Goal: Information Seeking & Learning: Learn about a topic

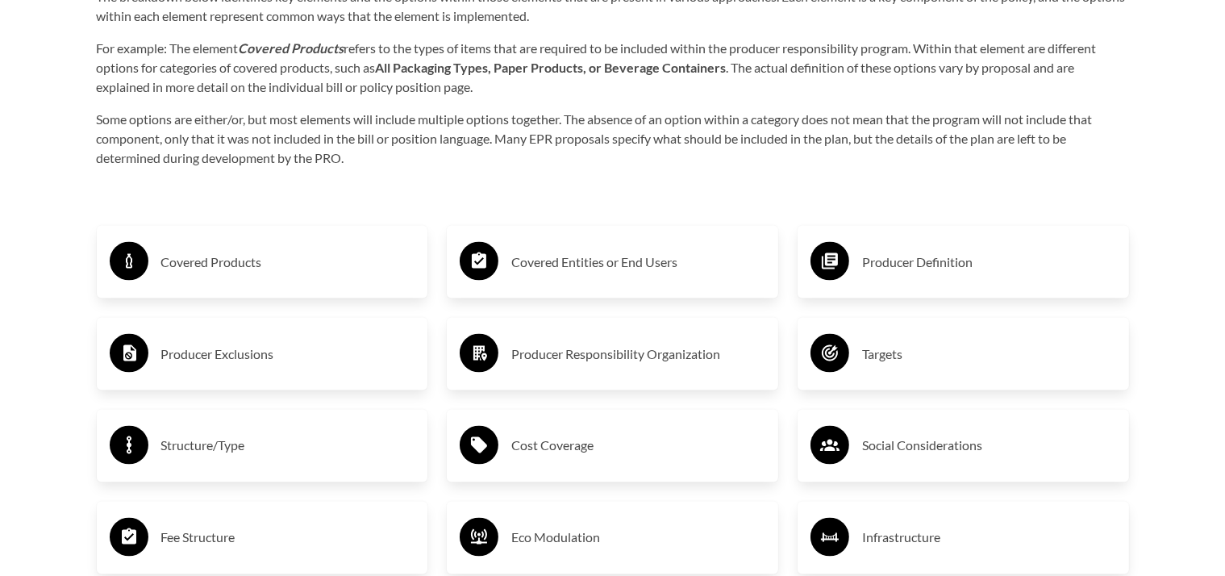
scroll to position [2626, 0]
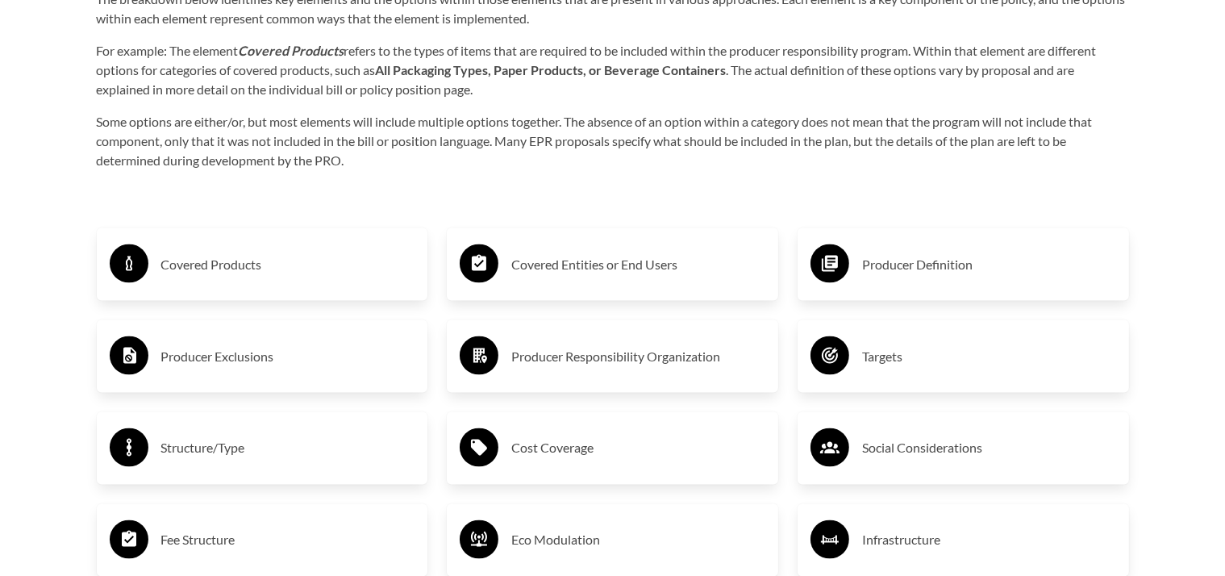
click at [204, 356] on h3 "Producer Exclusions" at bounding box center [288, 357] width 254 height 26
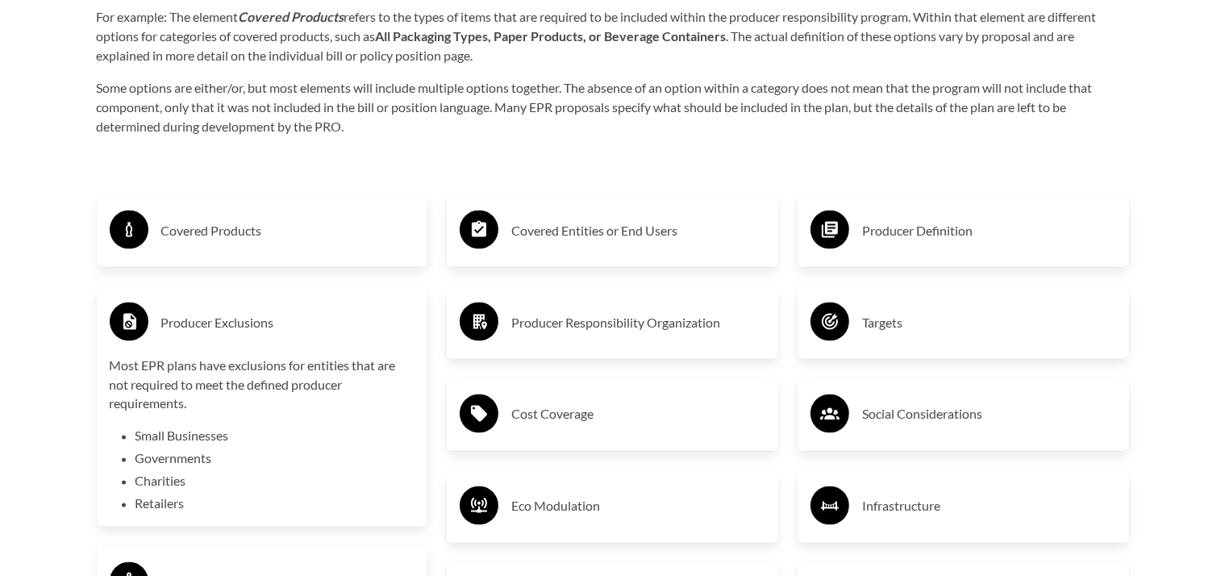
scroll to position [2662, 0]
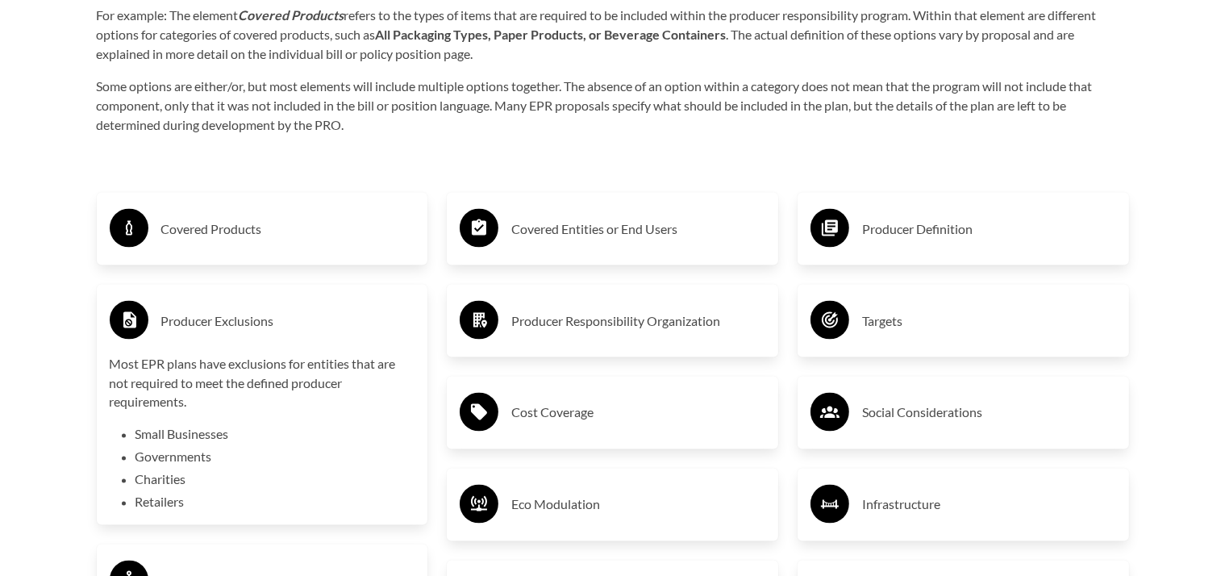
click at [239, 227] on h3 "Covered Products" at bounding box center [288, 229] width 254 height 26
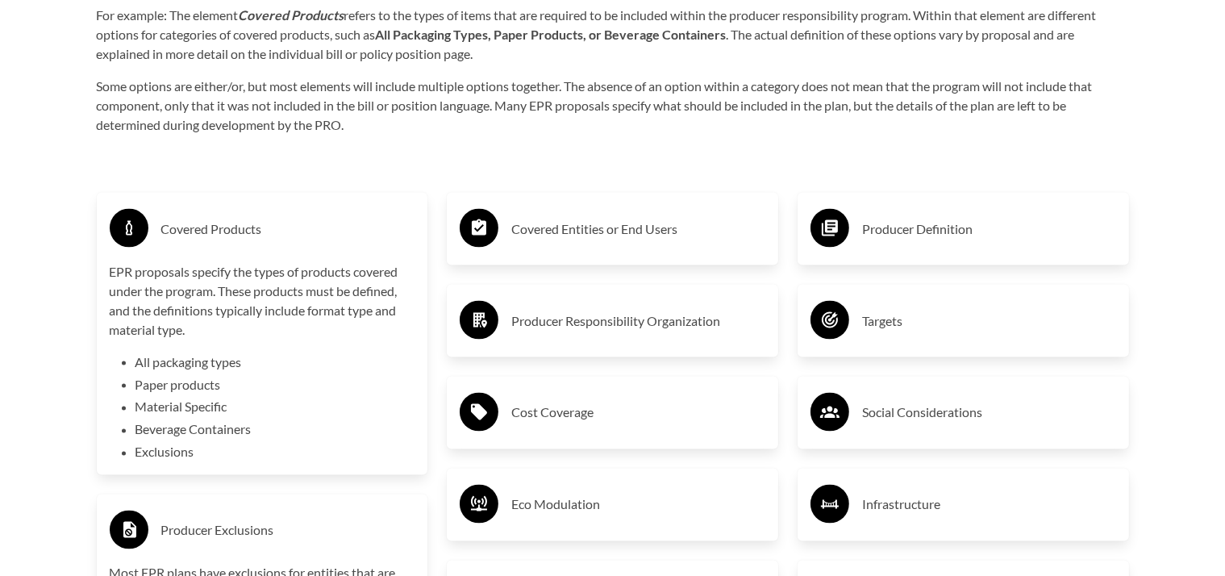
drag, startPoint x: 363, startPoint y: 164, endPoint x: 373, endPoint y: 158, distance: 11.6
click at [370, 160] on div "Purpose of the Guide EPR for packaging and paper products is gaining attention …" at bounding box center [613, 387] width 1084 height 2526
click at [603, 233] on h3 "Covered Entities or End Users" at bounding box center [638, 229] width 254 height 26
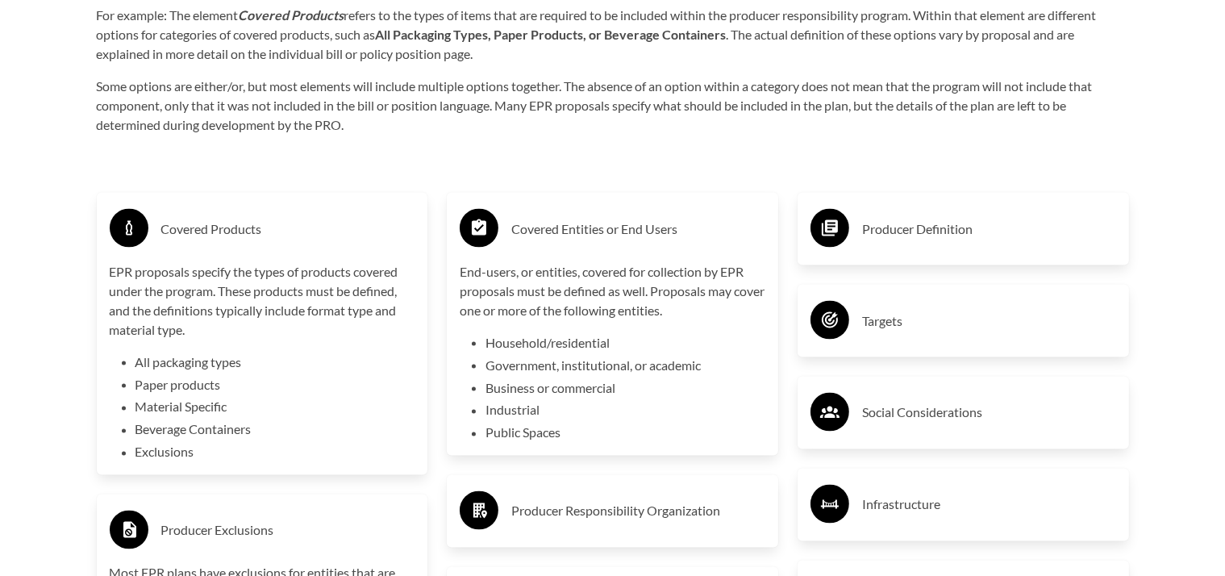
click at [546, 411] on li "Industrial" at bounding box center [625, 410] width 280 height 19
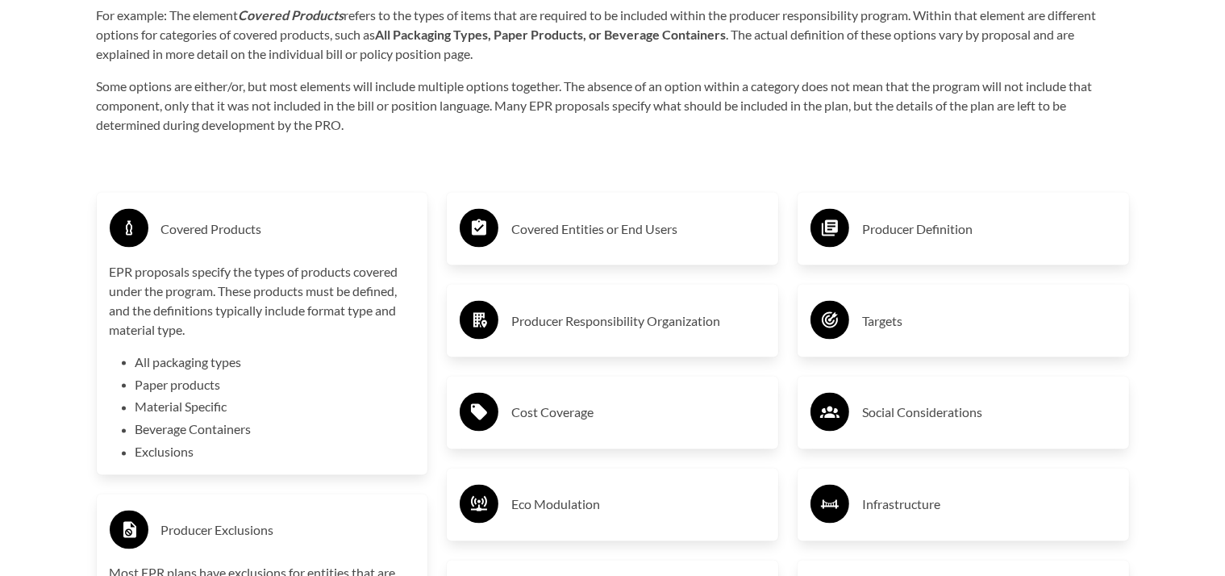
click at [569, 224] on h3 "Covered Entities or End Users" at bounding box center [638, 229] width 254 height 26
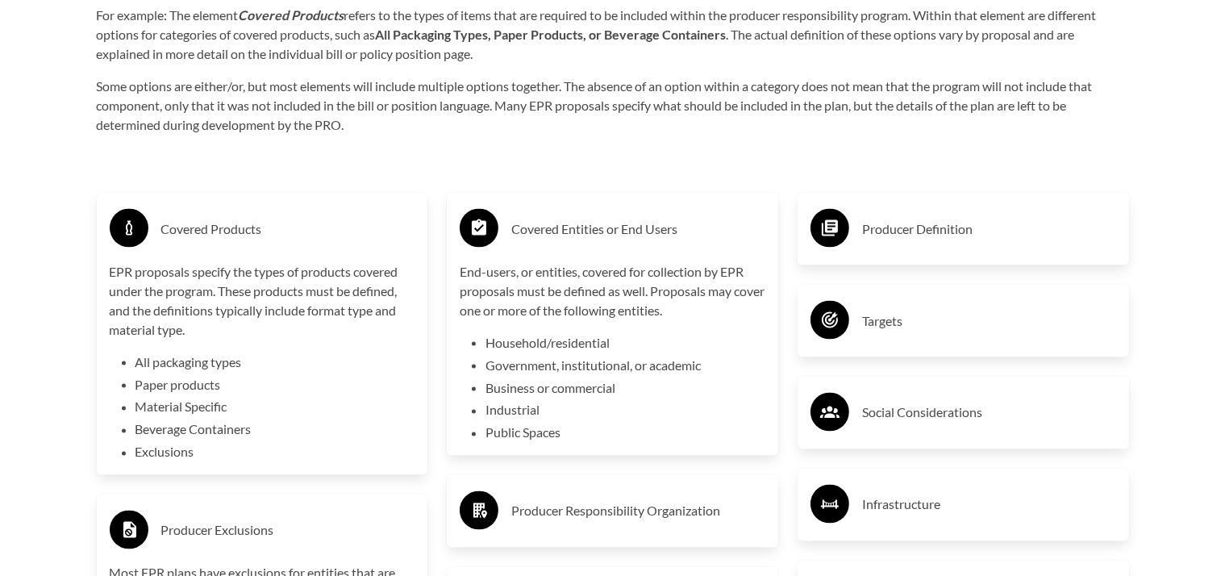
click at [598, 508] on h3 "Producer Responsibility Organization" at bounding box center [638, 511] width 254 height 26
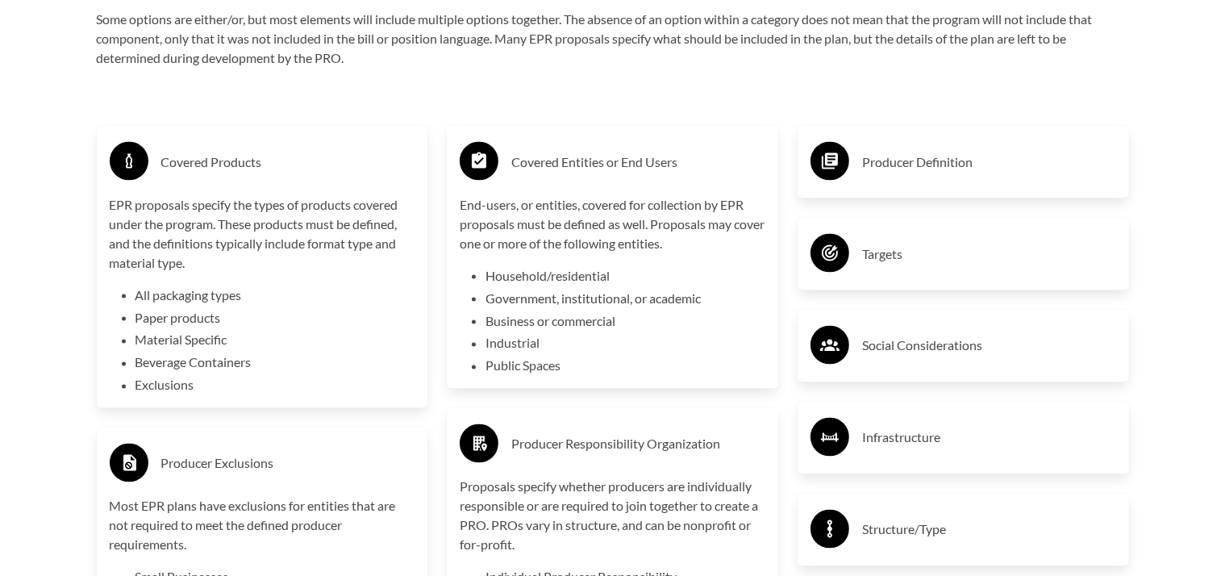
scroll to position [2728, 0]
click at [946, 164] on h3 "Producer Definition" at bounding box center [989, 163] width 254 height 26
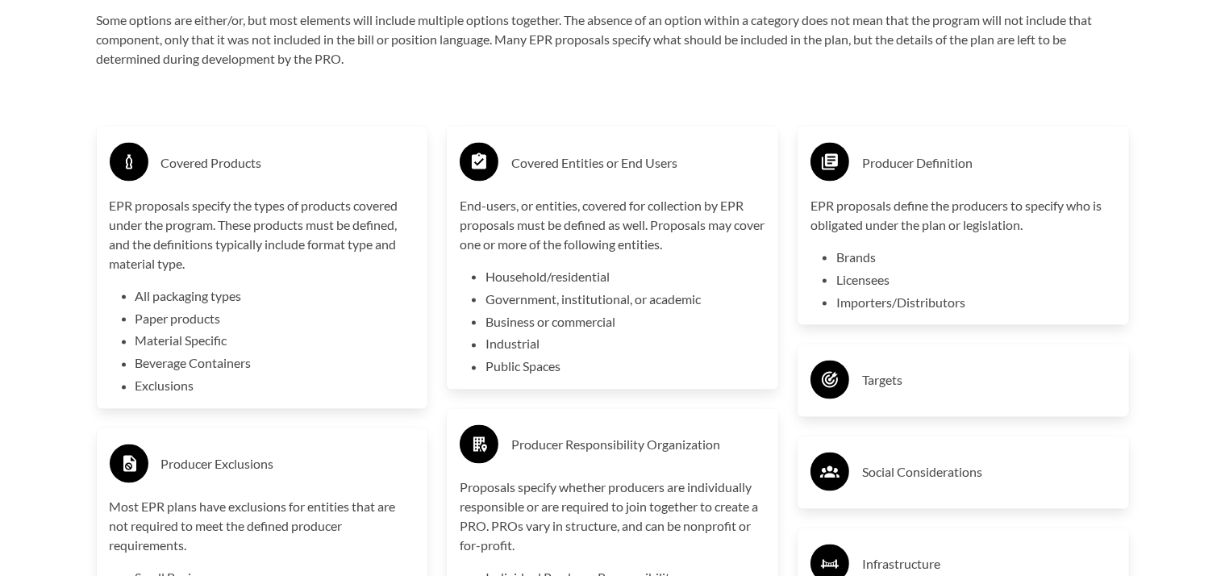
click at [864, 258] on li "Brands" at bounding box center [976, 257] width 280 height 19
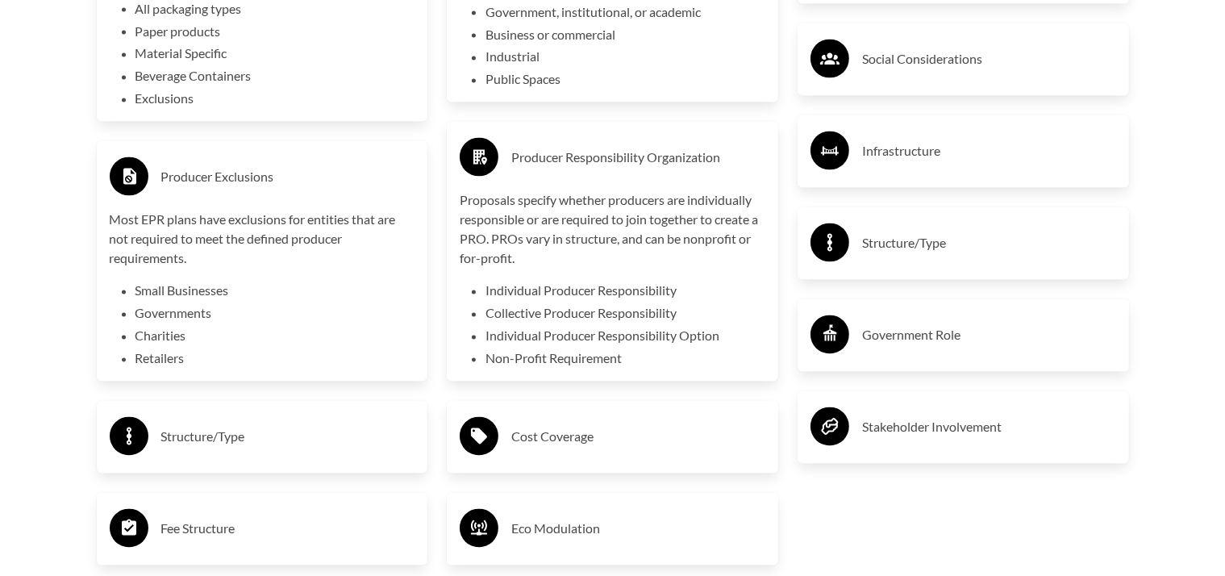
scroll to position [3016, 0]
click at [945, 422] on h3 "Stakeholder Involvement" at bounding box center [989, 427] width 254 height 26
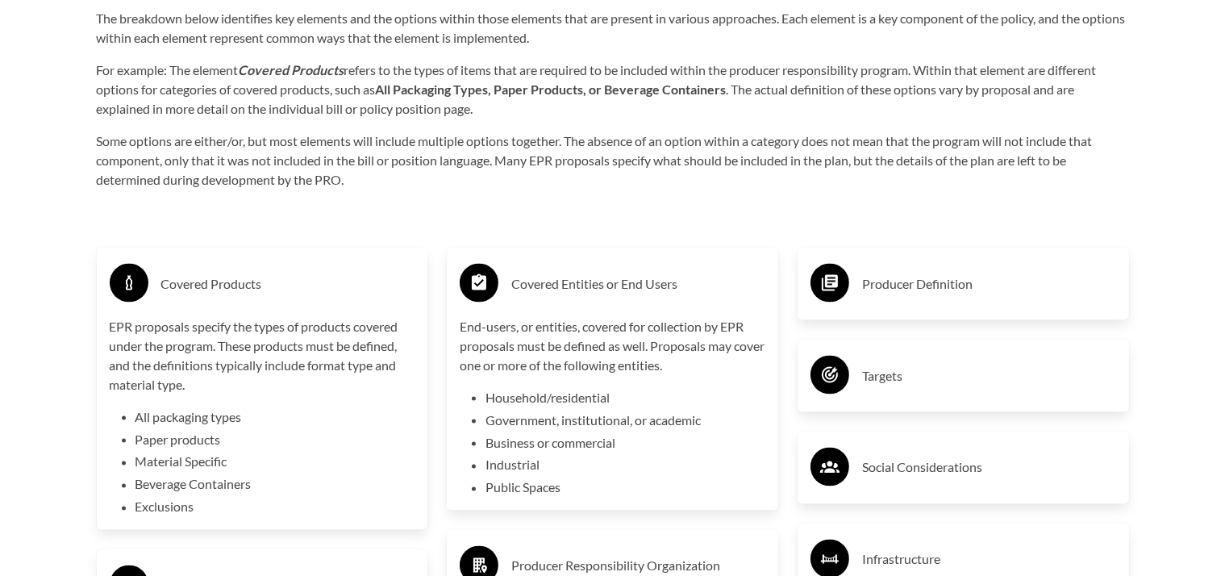
scroll to position [2646, 0]
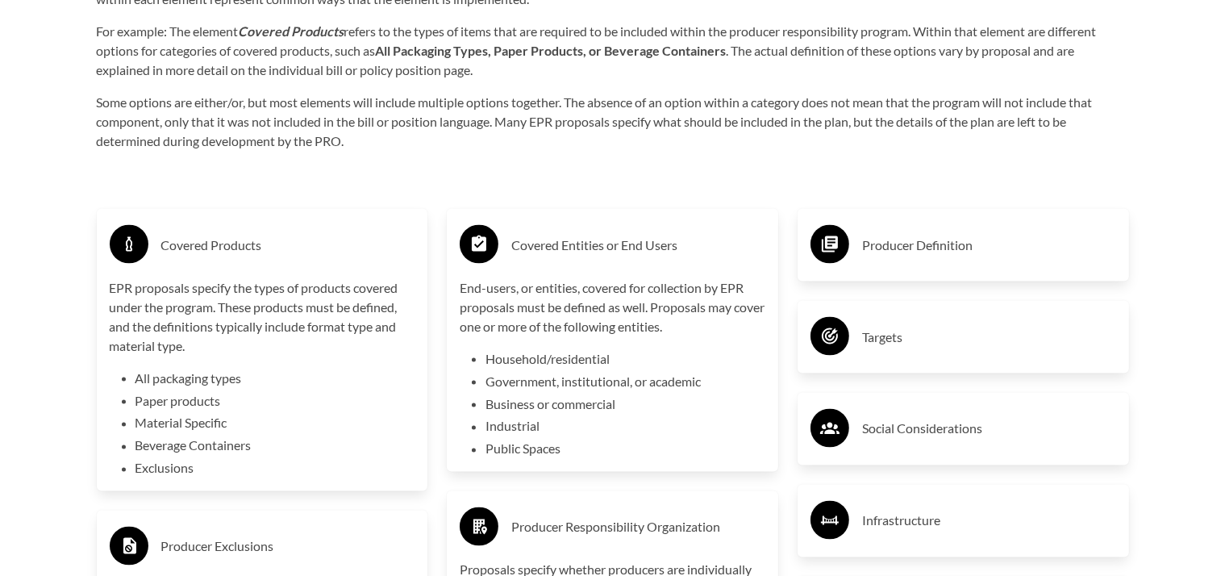
click at [893, 239] on h3 "Producer Definition" at bounding box center [989, 244] width 254 height 26
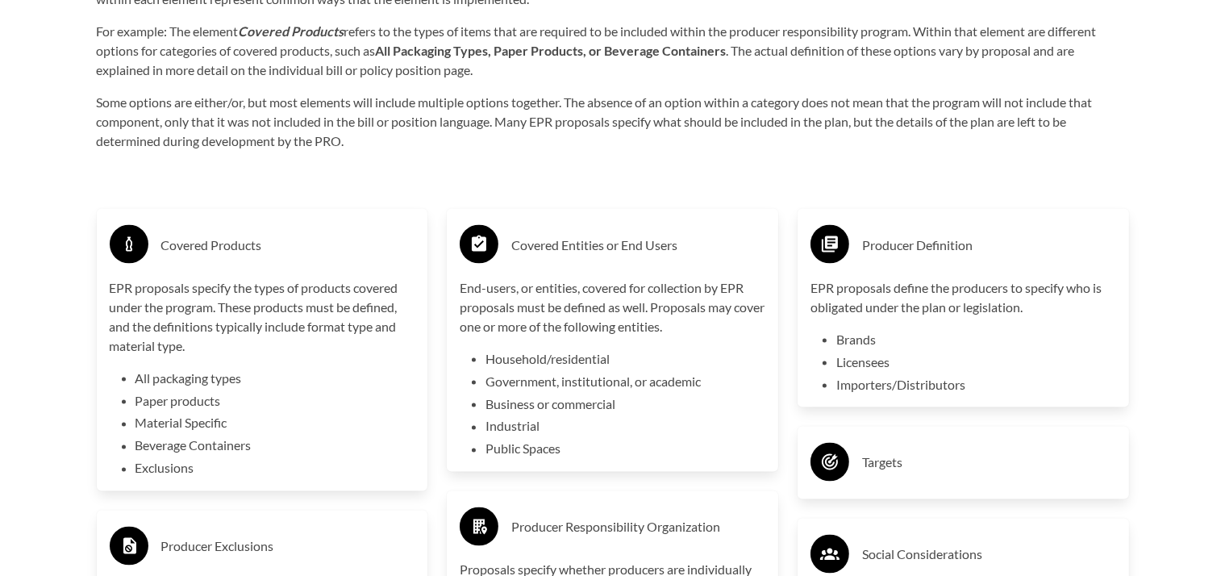
drag, startPoint x: 1127, startPoint y: 406, endPoint x: 1136, endPoint y: 402, distance: 9.4
click at [893, 464] on h3 "Targets" at bounding box center [989, 462] width 254 height 26
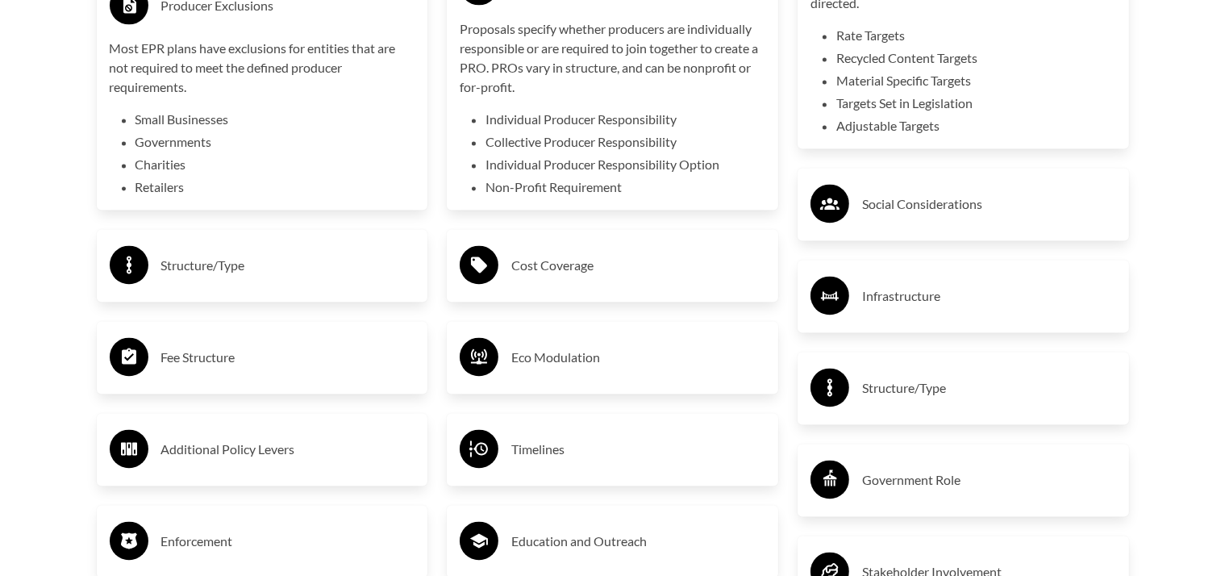
scroll to position [3187, 0]
click at [910, 296] on h3 "Infrastructure" at bounding box center [989, 296] width 254 height 26
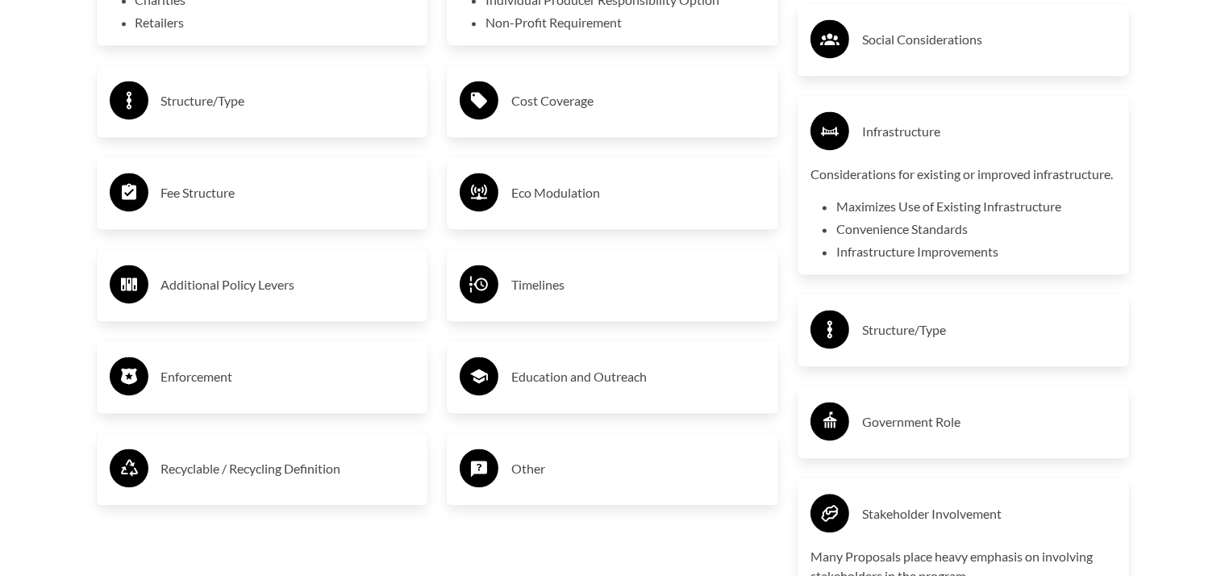
scroll to position [3352, 0]
click at [186, 377] on h3 "Enforcement" at bounding box center [288, 376] width 254 height 26
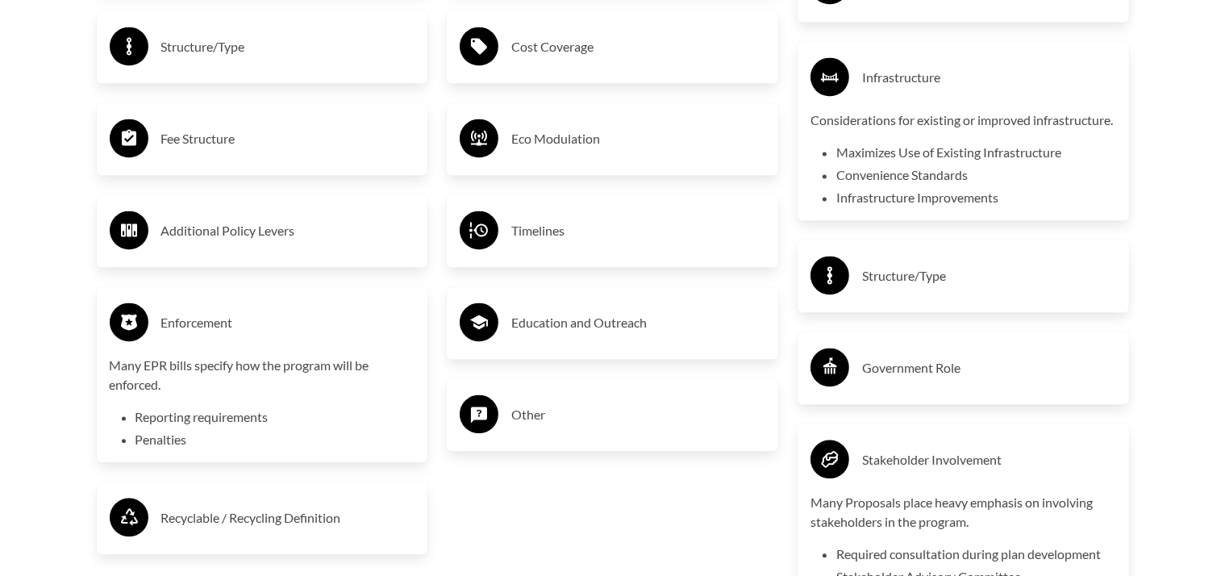
scroll to position [3406, 0]
click at [273, 530] on h3 "Recyclable / Recycling Definition" at bounding box center [288, 517] width 254 height 26
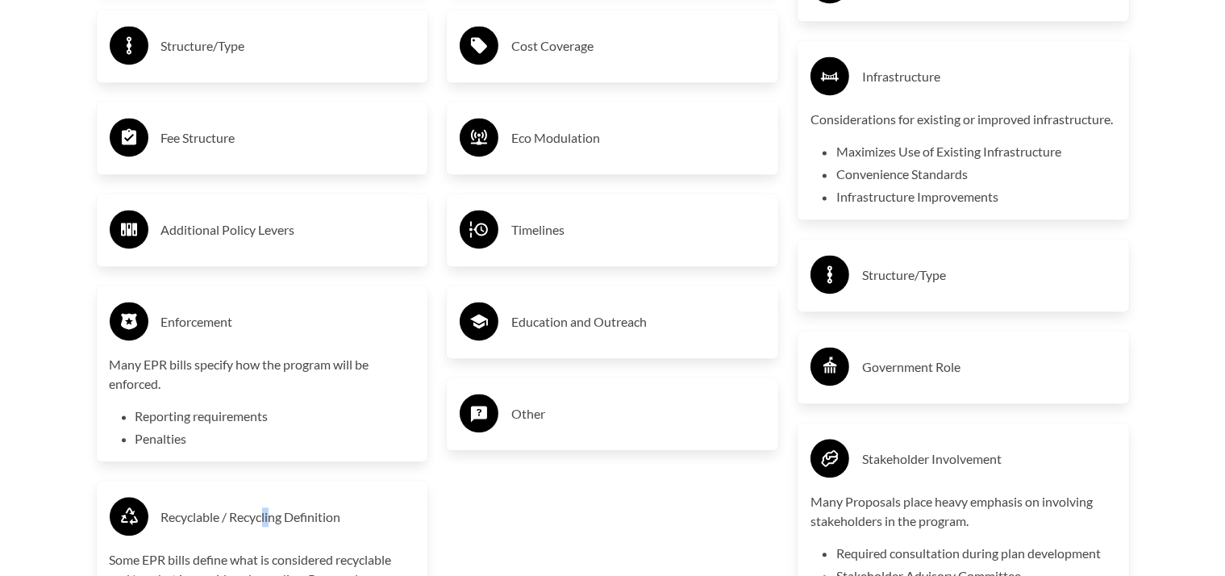
drag, startPoint x: 270, startPoint y: 533, endPoint x: 264, endPoint y: 514, distance: 19.4
click at [264, 521] on h3 "Recyclable / Recycling Definition" at bounding box center [288, 517] width 254 height 26
click at [531, 417] on h3 "Other" at bounding box center [638, 414] width 254 height 26
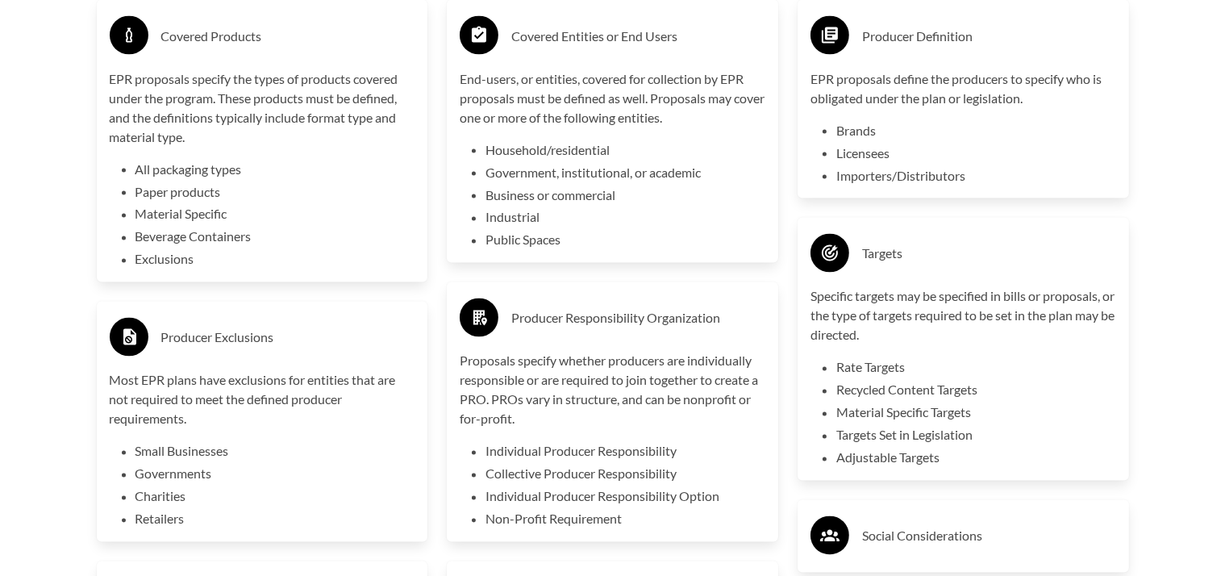
scroll to position [2855, 0]
